Goal: Task Accomplishment & Management: Use online tool/utility

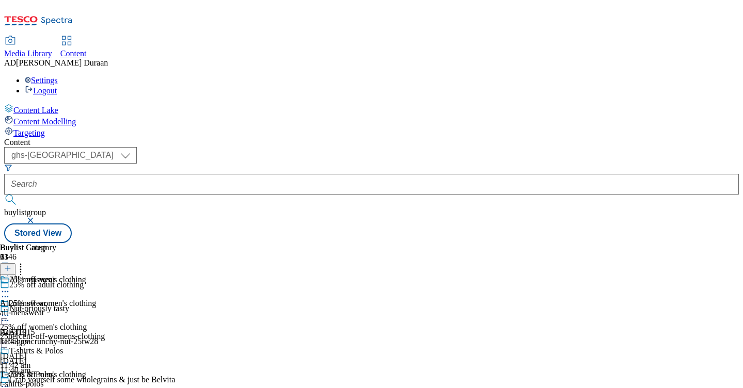
select select "ghs-[GEOGRAPHIC_DATA]"
click at [10, 358] on icon at bounding box center [5, 363] width 10 height 10
click at [44, 381] on span "Edit" at bounding box center [38, 385] width 12 height 8
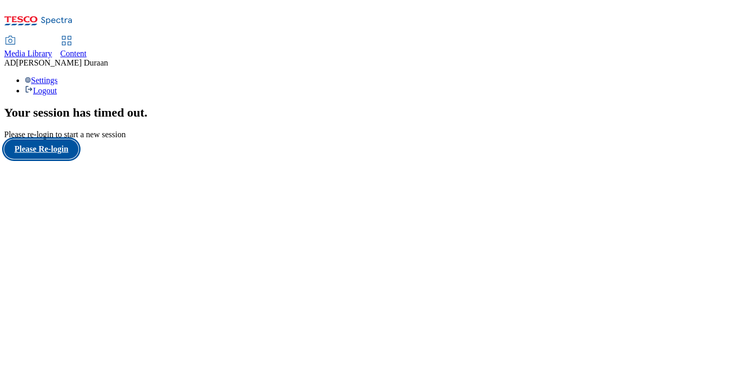
click at [68, 159] on button "Please Re-login" at bounding box center [41, 149] width 74 height 20
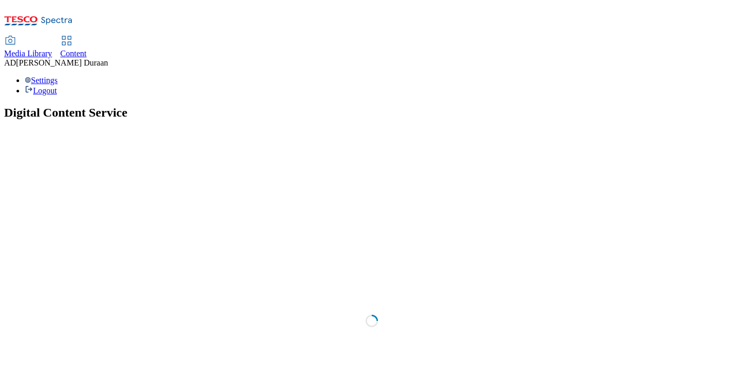
click at [87, 49] on span "Content" at bounding box center [73, 53] width 26 height 9
select select "ghs-uk"
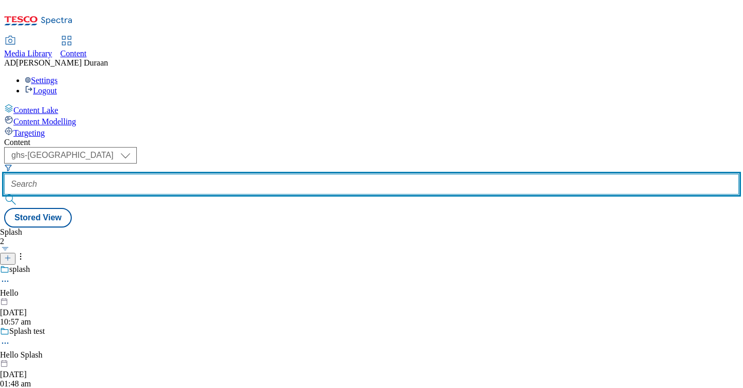
click at [267, 174] on input "text" at bounding box center [371, 184] width 734 height 21
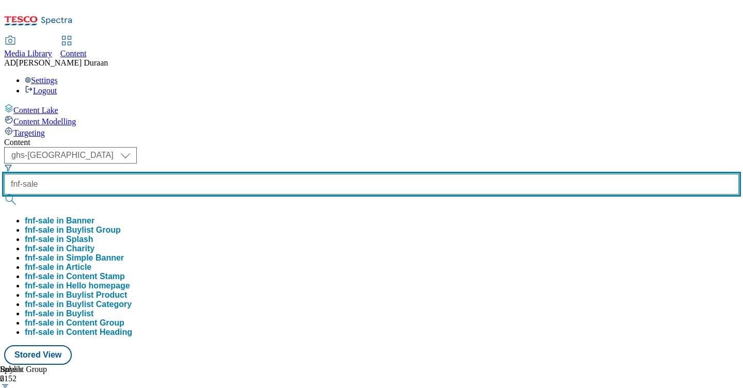
type input "fnf-sale"
click at [4, 195] on button "submit" at bounding box center [11, 200] width 14 height 10
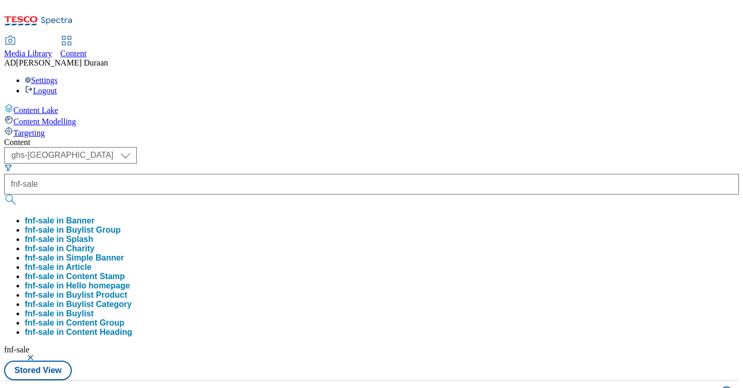
click at [415, 138] on div "Content" at bounding box center [371, 142] width 734 height 9
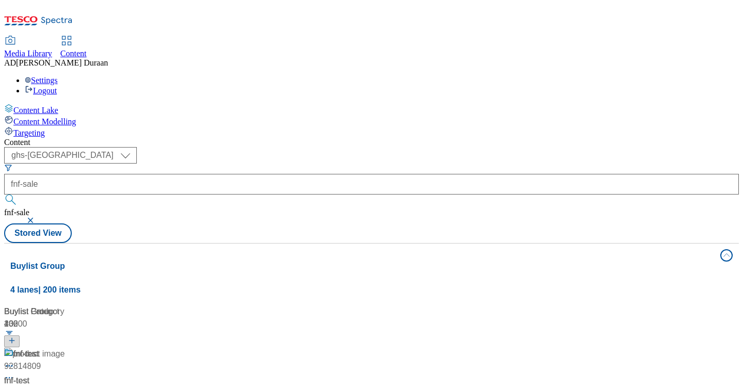
scroll to position [1202, 0]
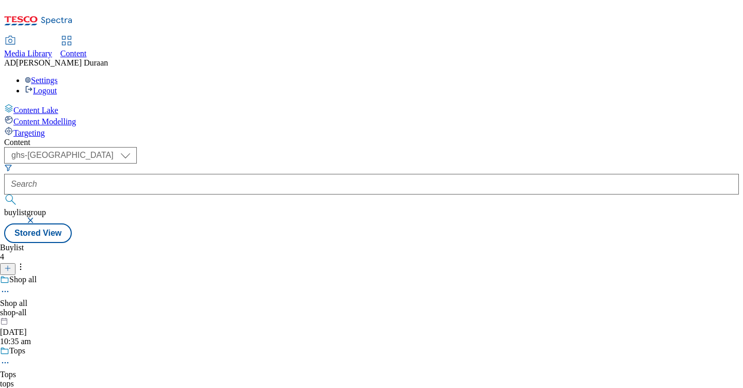
click at [37, 217] on button "button" at bounding box center [31, 220] width 10 height 6
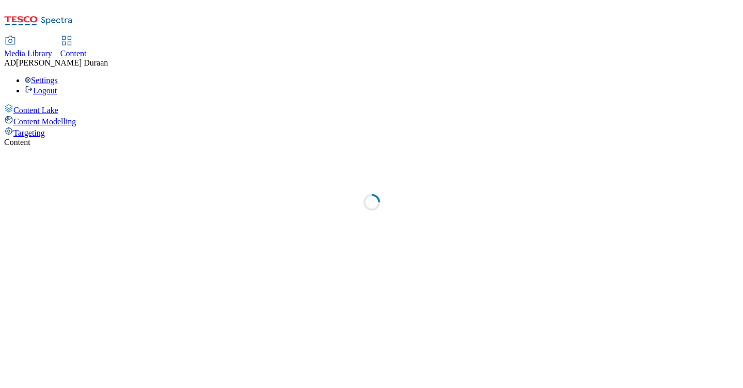
select select "ghs-[GEOGRAPHIC_DATA]"
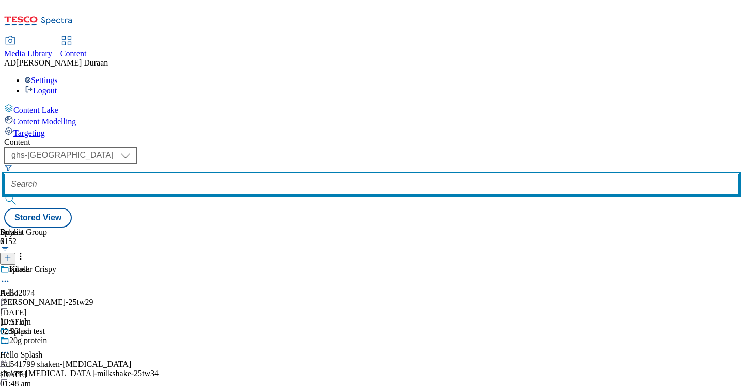
click at [247, 174] on input "text" at bounding box center [371, 184] width 734 height 21
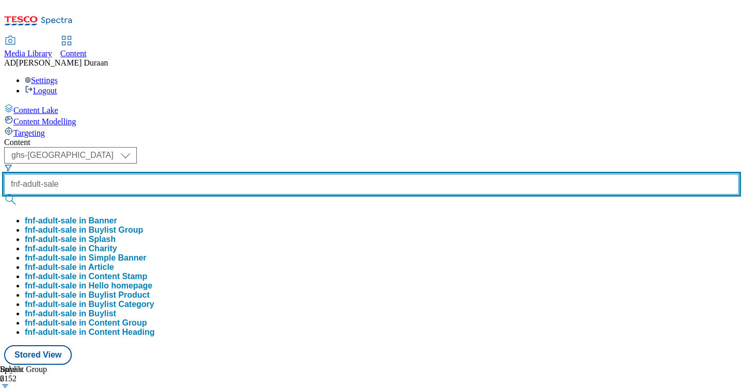
type input "fnf-adult-sale"
click at [4, 195] on button "submit" at bounding box center [11, 200] width 14 height 10
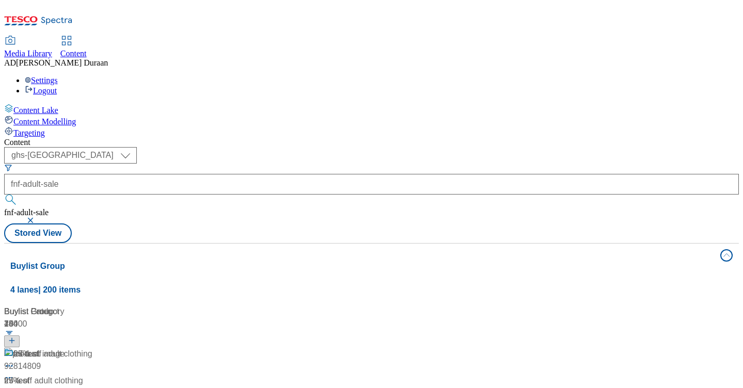
click at [404, 138] on div "Content" at bounding box center [371, 142] width 734 height 9
click at [133, 387] on div "/ fnf-adult-clothing-sale" at bounding box center [68, 393] width 129 height 12
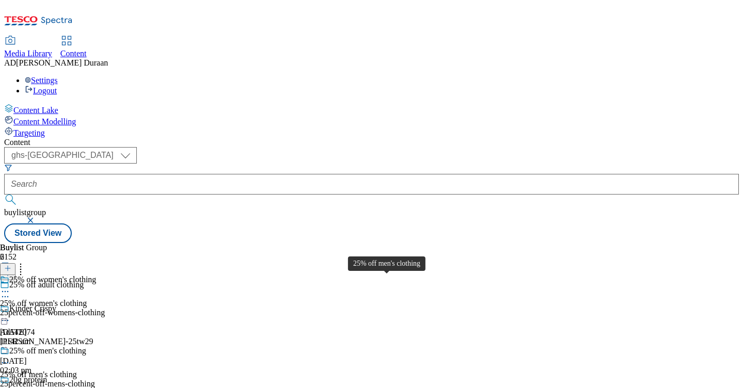
click at [77, 370] on div "25% off men's clothing" at bounding box center [38, 374] width 77 height 9
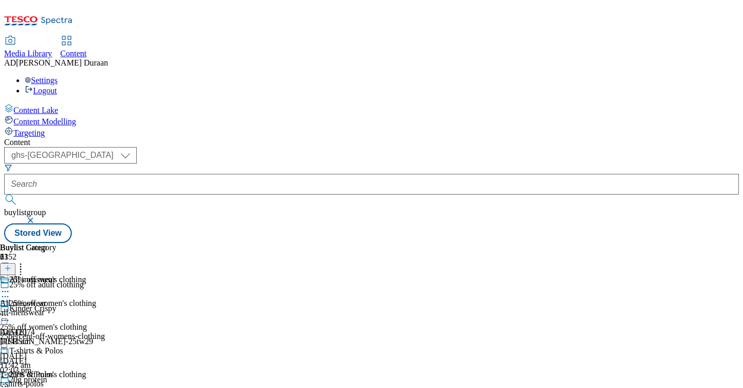
click at [10, 381] on icon at bounding box center [5, 386] width 10 height 10
select select "evergreen"
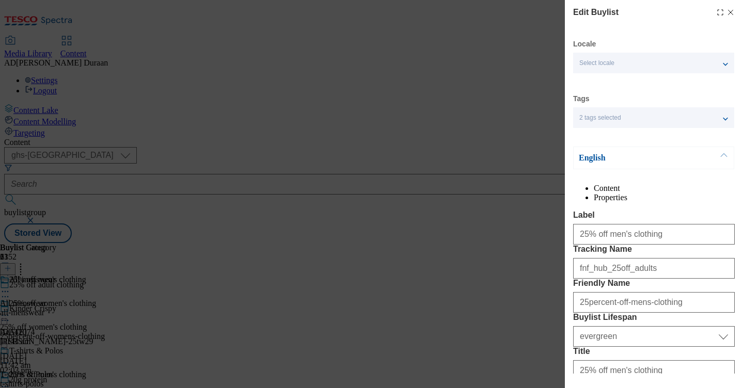
click at [706, 195] on li "Properties" at bounding box center [663, 197] width 141 height 9
drag, startPoint x: 733, startPoint y: 10, endPoint x: 700, endPoint y: 106, distance: 102.0
click at [733, 10] on icon "Modal" at bounding box center [730, 12] width 8 height 8
select select "evergreen"
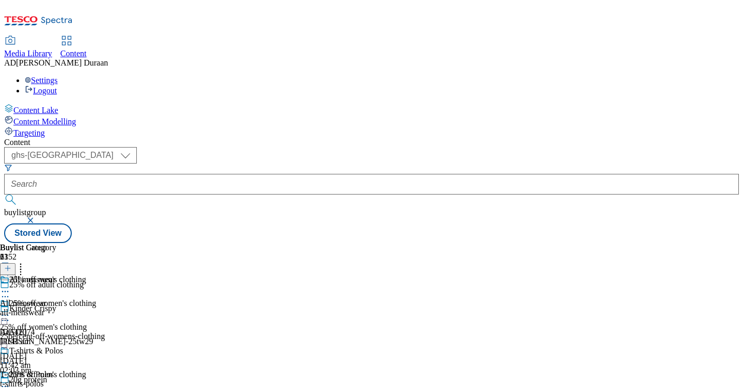
click at [86, 308] on div "all-menswear" at bounding box center [43, 312] width 86 height 9
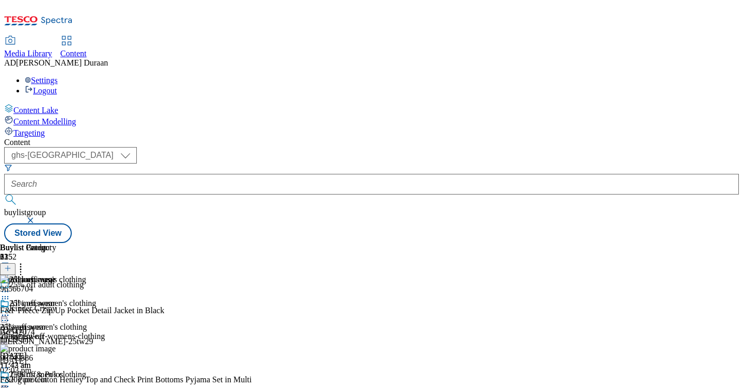
click at [10, 310] on icon at bounding box center [5, 315] width 10 height 10
click at [48, 331] on button "Edit" at bounding box center [34, 337] width 27 height 12
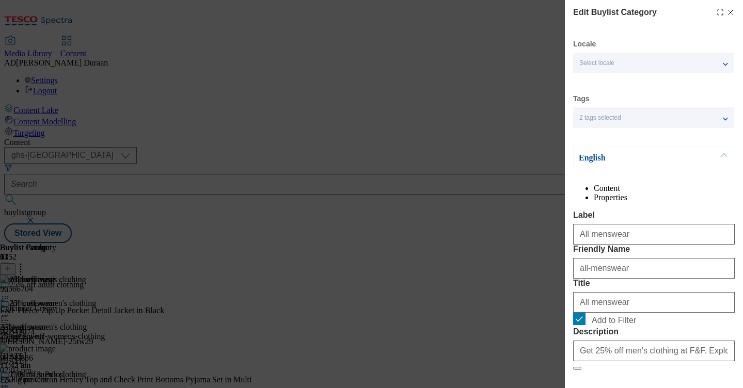
click at [702, 195] on li "Properties" at bounding box center [663, 197] width 141 height 9
drag, startPoint x: 731, startPoint y: 10, endPoint x: 656, endPoint y: 156, distance: 163.6
click at [731, 10] on icon "Modal" at bounding box center [730, 12] width 8 height 8
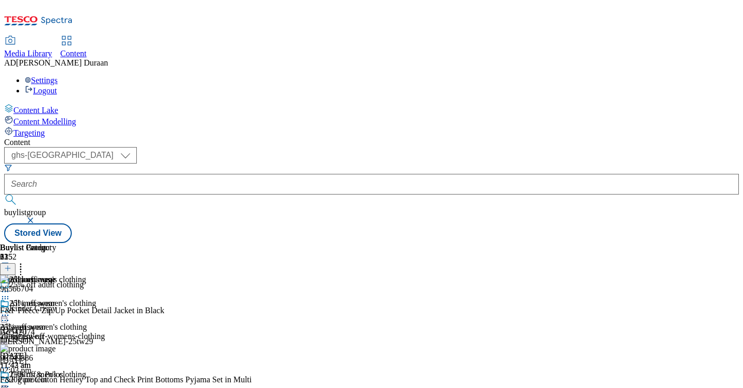
click at [10, 381] on icon at bounding box center [5, 386] width 10 height 10
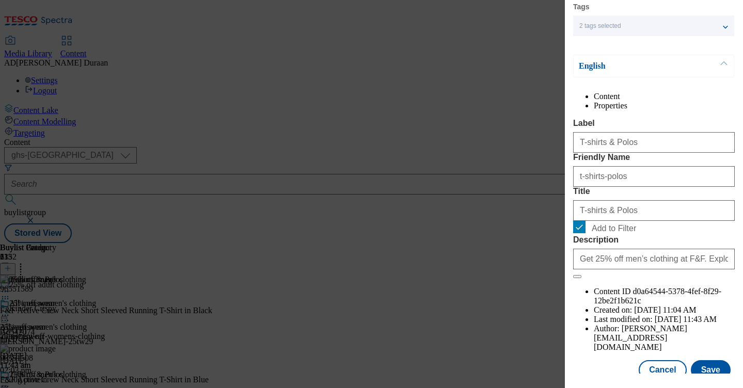
scroll to position [95, 0]
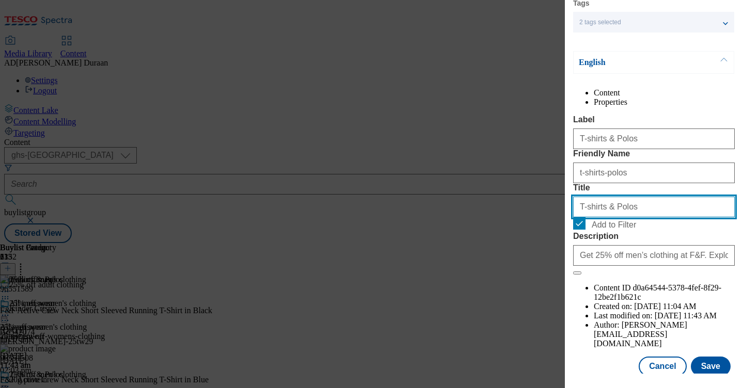
click at [587, 217] on input "T-shirts & Polos" at bounding box center [654, 207] width 162 height 21
type input "T-Shirts & Polos"
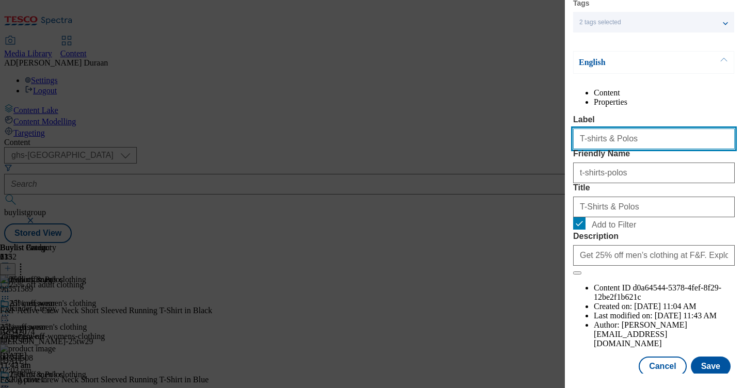
click at [588, 149] on input "T-shirts & Polos" at bounding box center [654, 138] width 162 height 21
type input "T-Shirts & Polos"
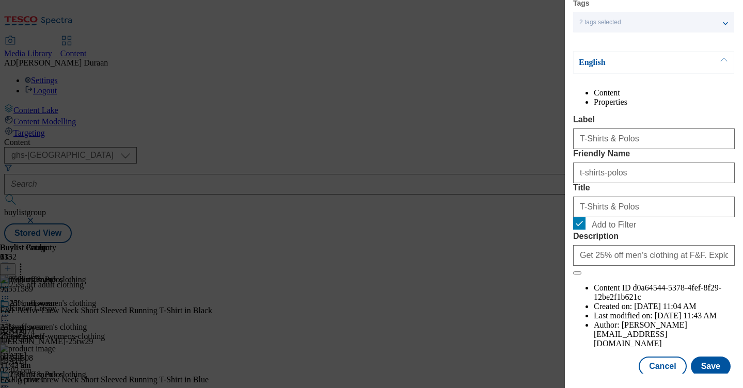
click at [671, 128] on div "Content Properties Label T-Shirts & Polos Friendly Name t-shirts-polos Title T-…" at bounding box center [654, 218] width 162 height 260
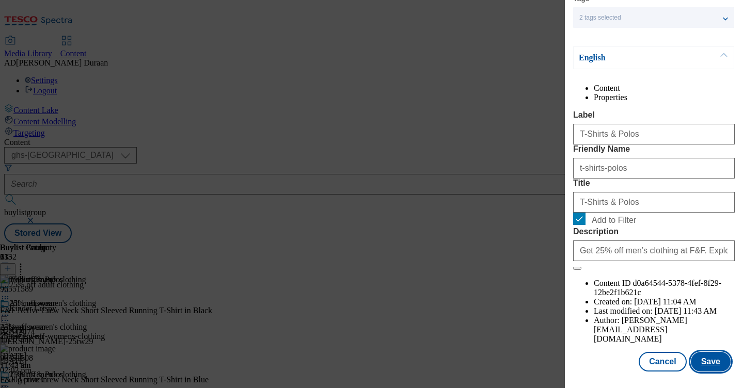
click at [709, 358] on button "Save" at bounding box center [710, 362] width 40 height 20
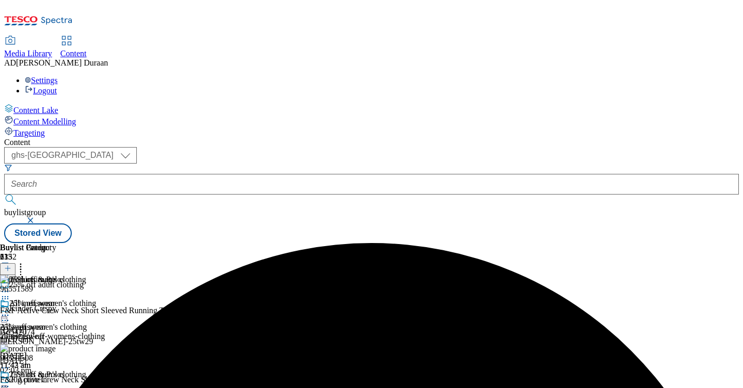
click at [10, 381] on icon at bounding box center [5, 386] width 10 height 10
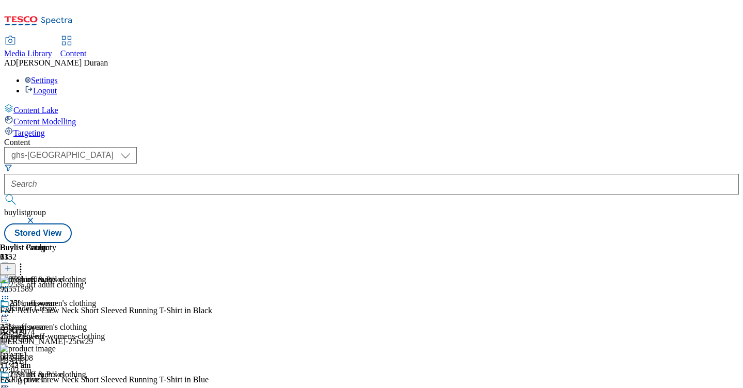
click at [6, 386] on circle at bounding box center [6, 387] width 2 height 2
